Goal: Information Seeking & Learning: Understand process/instructions

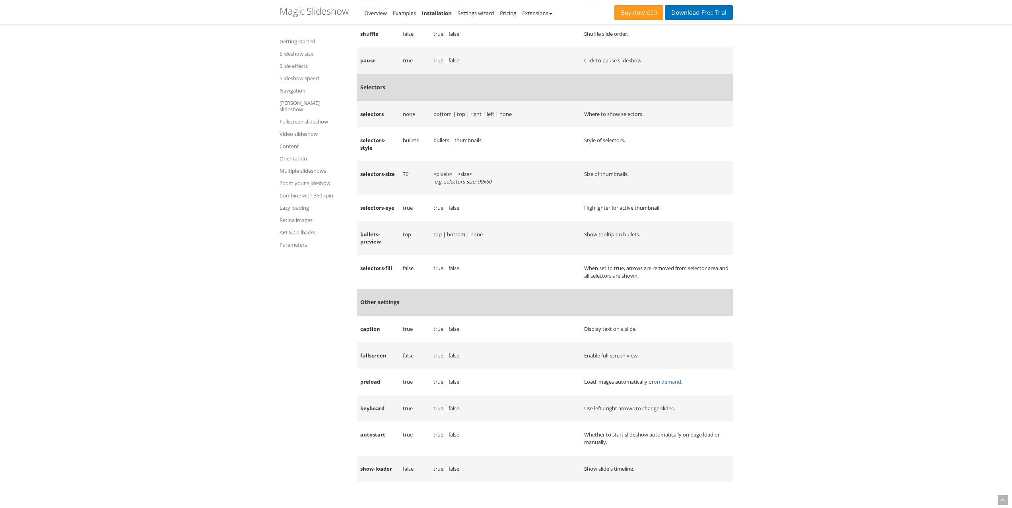
scroll to position [11618, 0]
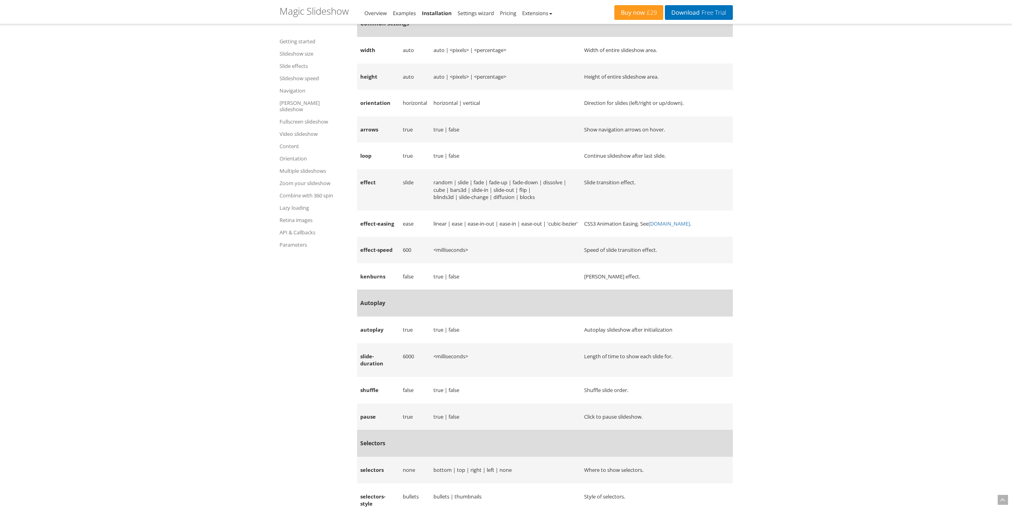
scroll to position [11300, 0]
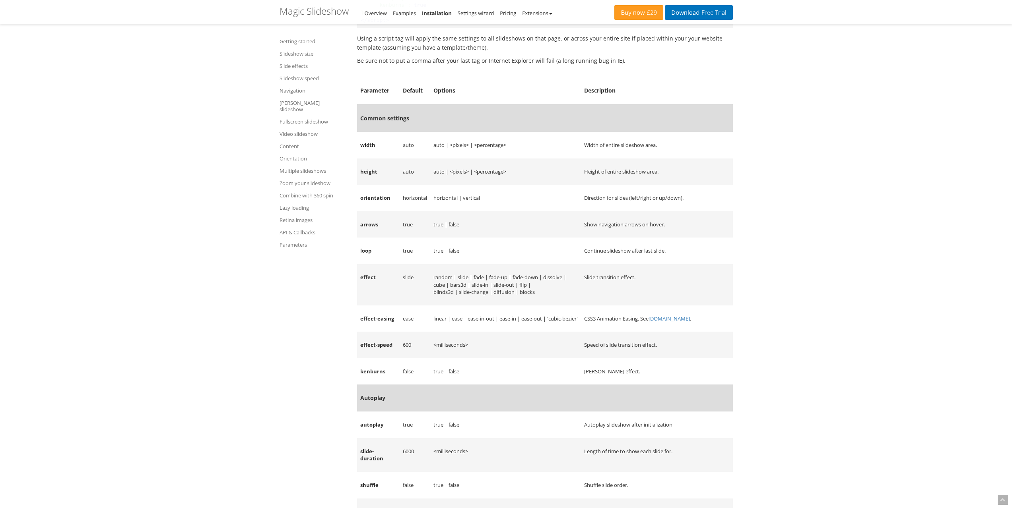
drag, startPoint x: 832, startPoint y: 310, endPoint x: 905, endPoint y: 326, distance: 74.5
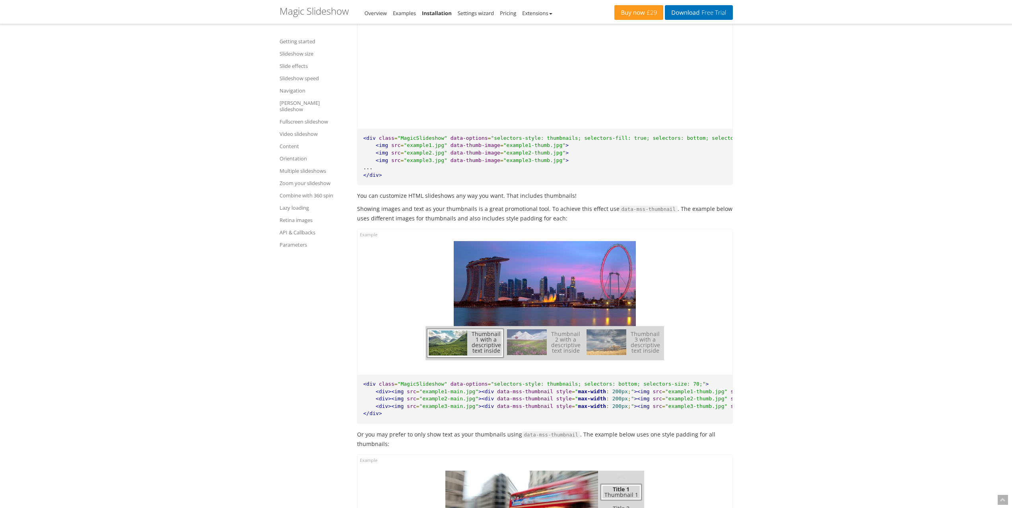
scroll to position [4026, 0]
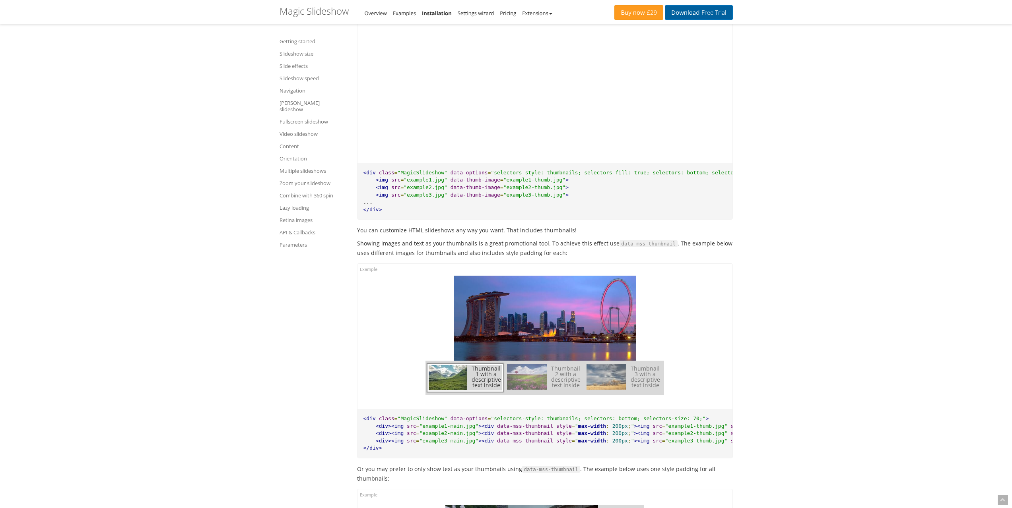
click at [695, 15] on link "Download Free Trial" at bounding box center [699, 12] width 68 height 15
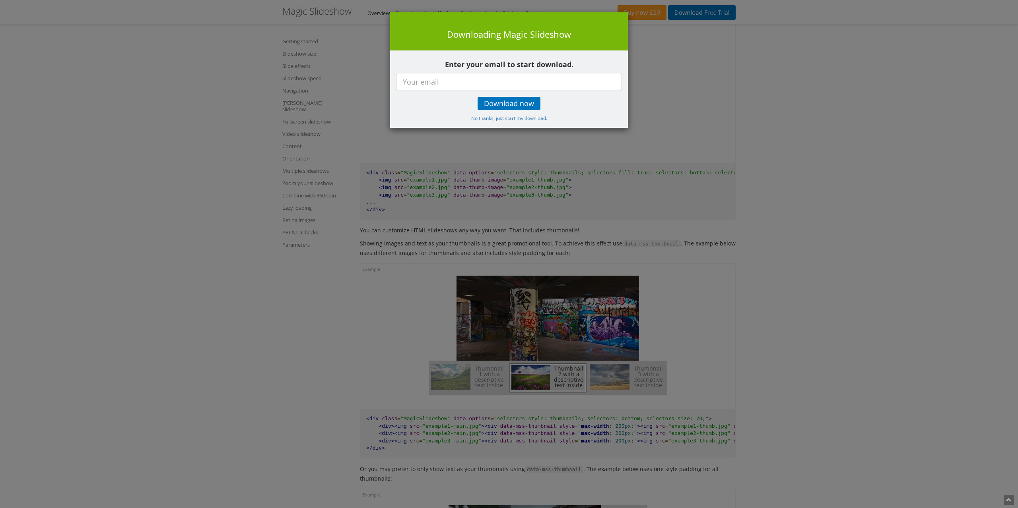
click at [752, 114] on div "× Downloading Magic Slideshow Enter your email to start download. Download now …" at bounding box center [509, 254] width 1018 height 508
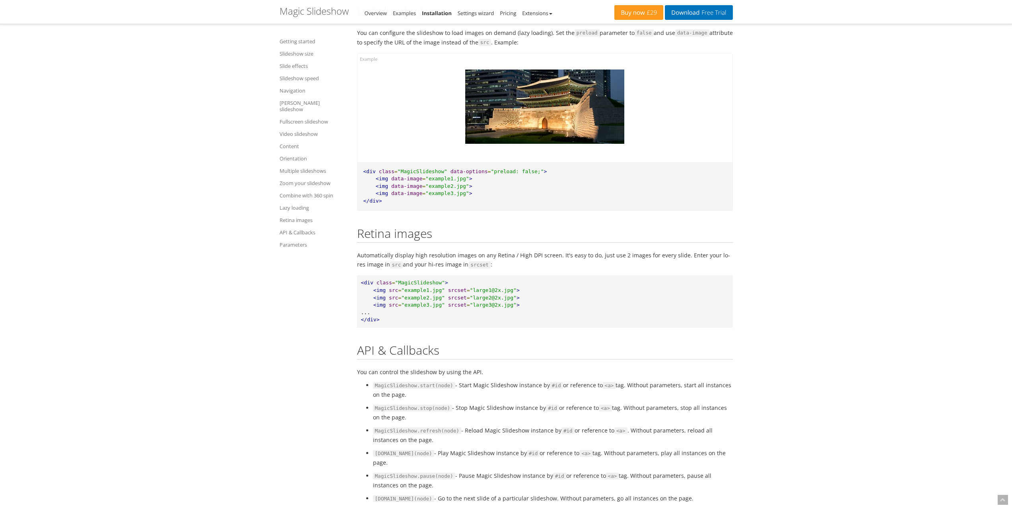
scroll to position [10108, 0]
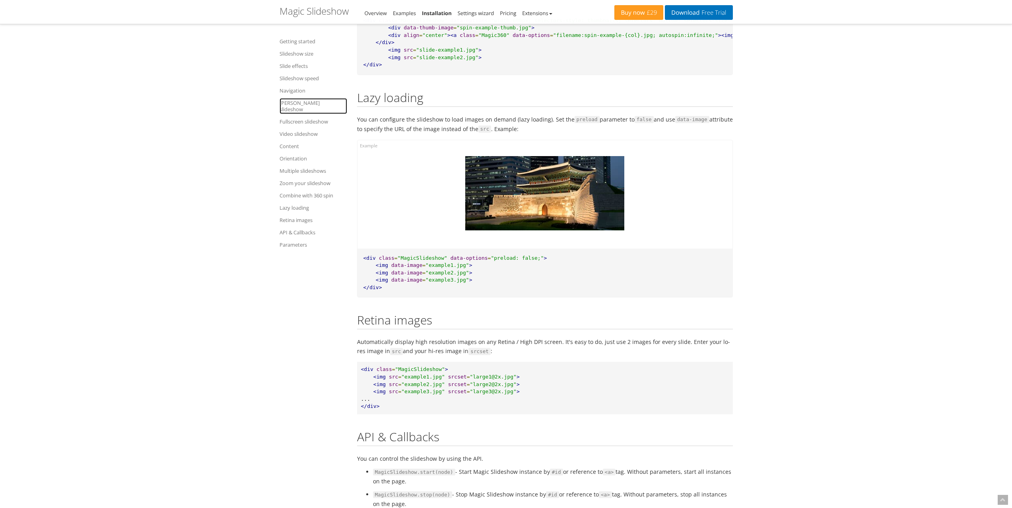
click at [293, 103] on link "[PERSON_NAME] slideshow" at bounding box center [313, 106] width 68 height 16
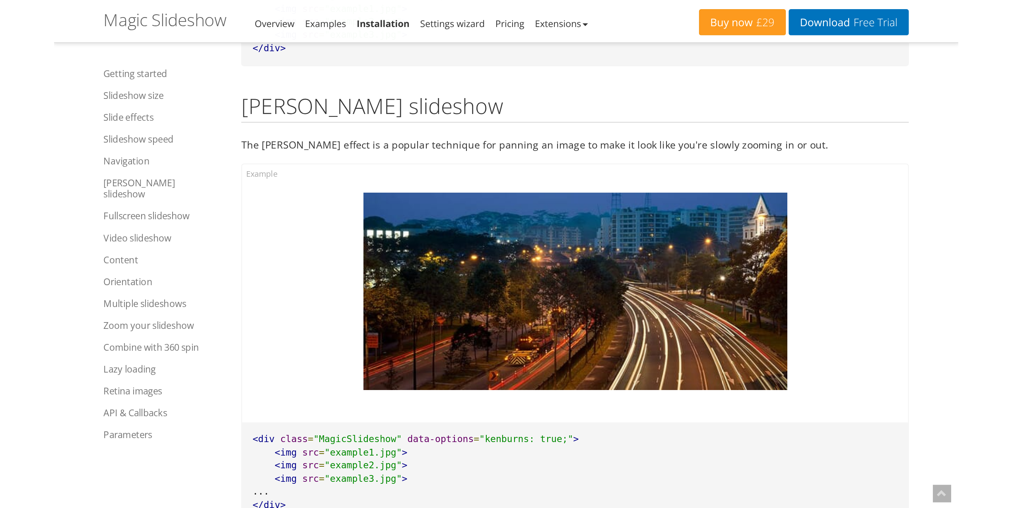
scroll to position [6592, 0]
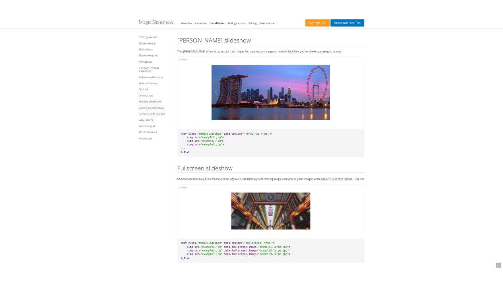
scroll to position [6570, 0]
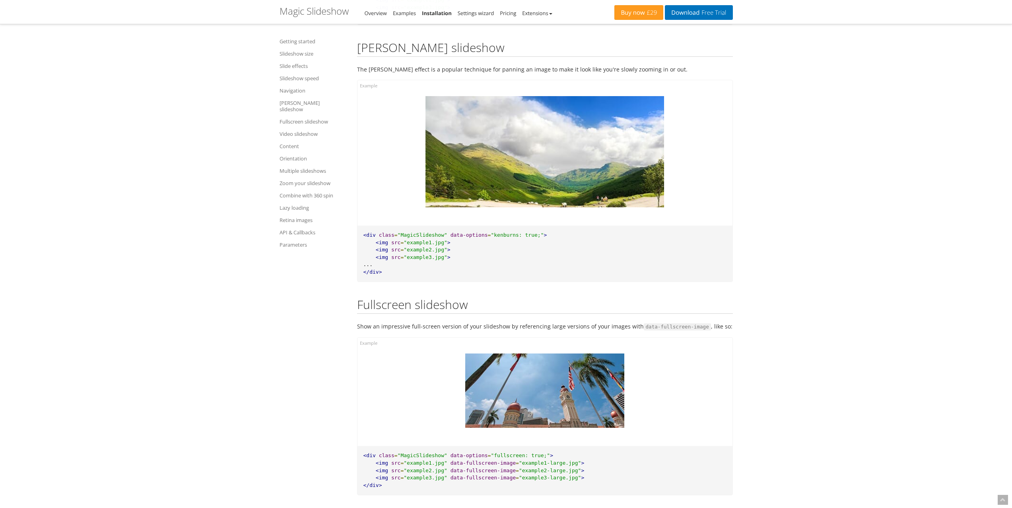
drag, startPoint x: 533, startPoint y: 150, endPoint x: 489, endPoint y: 62, distance: 98.1
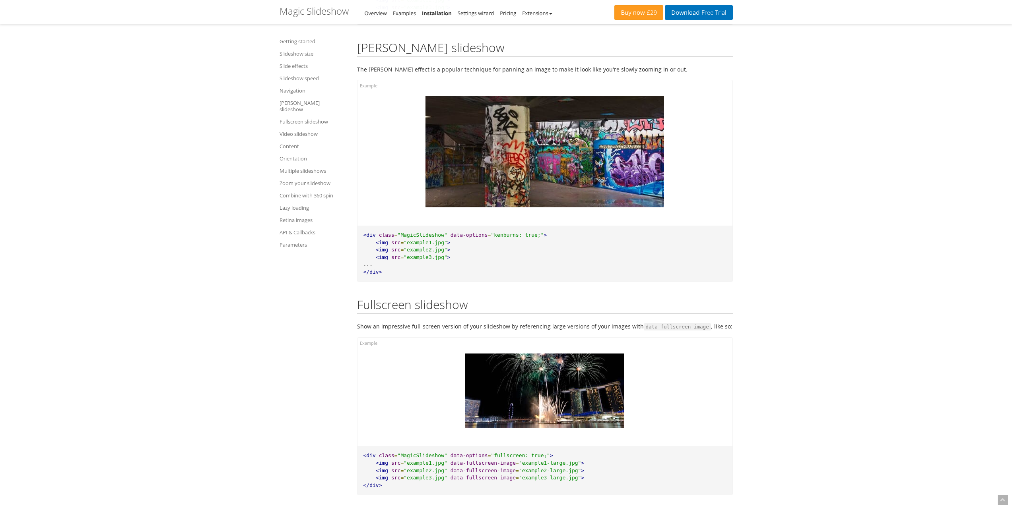
drag, startPoint x: 489, startPoint y: 62, endPoint x: 370, endPoint y: 78, distance: 119.9
click at [370, 80] on div at bounding box center [544, 152] width 375 height 145
click at [365, 80] on div at bounding box center [544, 152] width 375 height 145
click at [372, 80] on div at bounding box center [544, 152] width 375 height 145
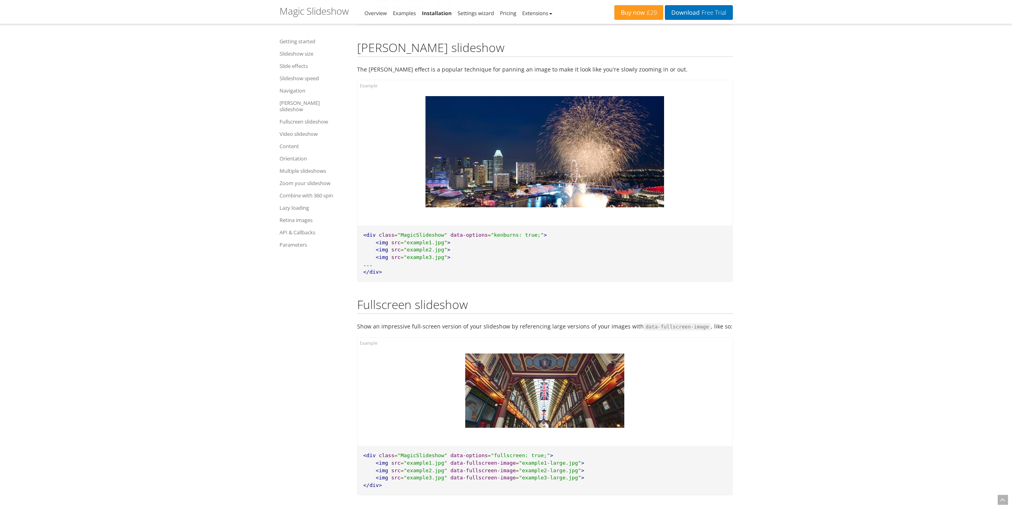
click at [605, 65] on p "The [PERSON_NAME] effect is a popular technique for panning an image to make it…" at bounding box center [545, 69] width 376 height 9
